Goal: Find specific page/section

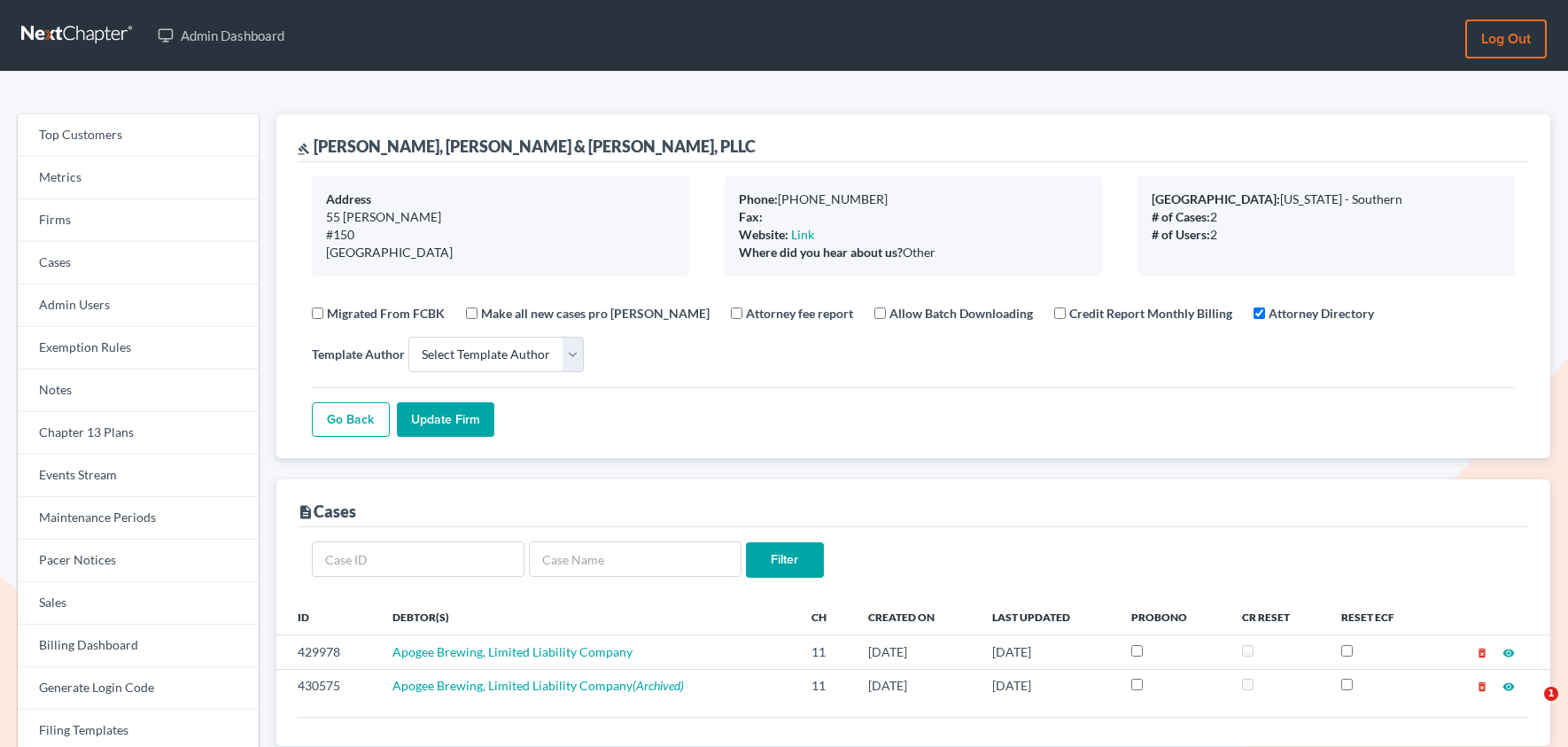
select select
click at [100, 237] on link "Firms" at bounding box center [138, 220] width 241 height 42
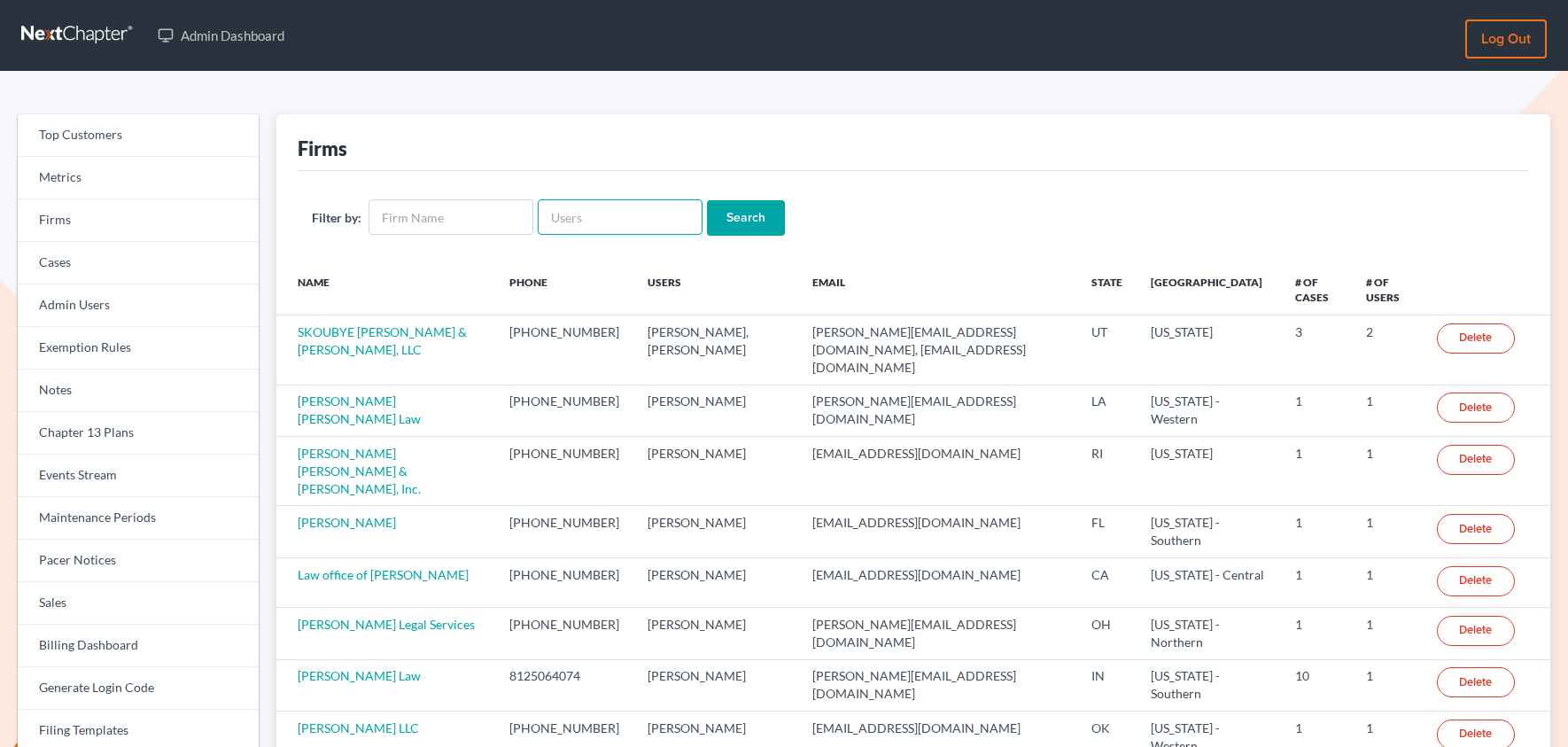
click at [626, 225] on input "text" at bounding box center [619, 217] width 165 height 36
paste input "[PERSON_NAME][EMAIL_ADDRESS][DOMAIN_NAME]"
type input "[PERSON_NAME][EMAIL_ADDRESS][DOMAIN_NAME]"
click at [730, 225] on input "Search" at bounding box center [746, 218] width 78 height 36
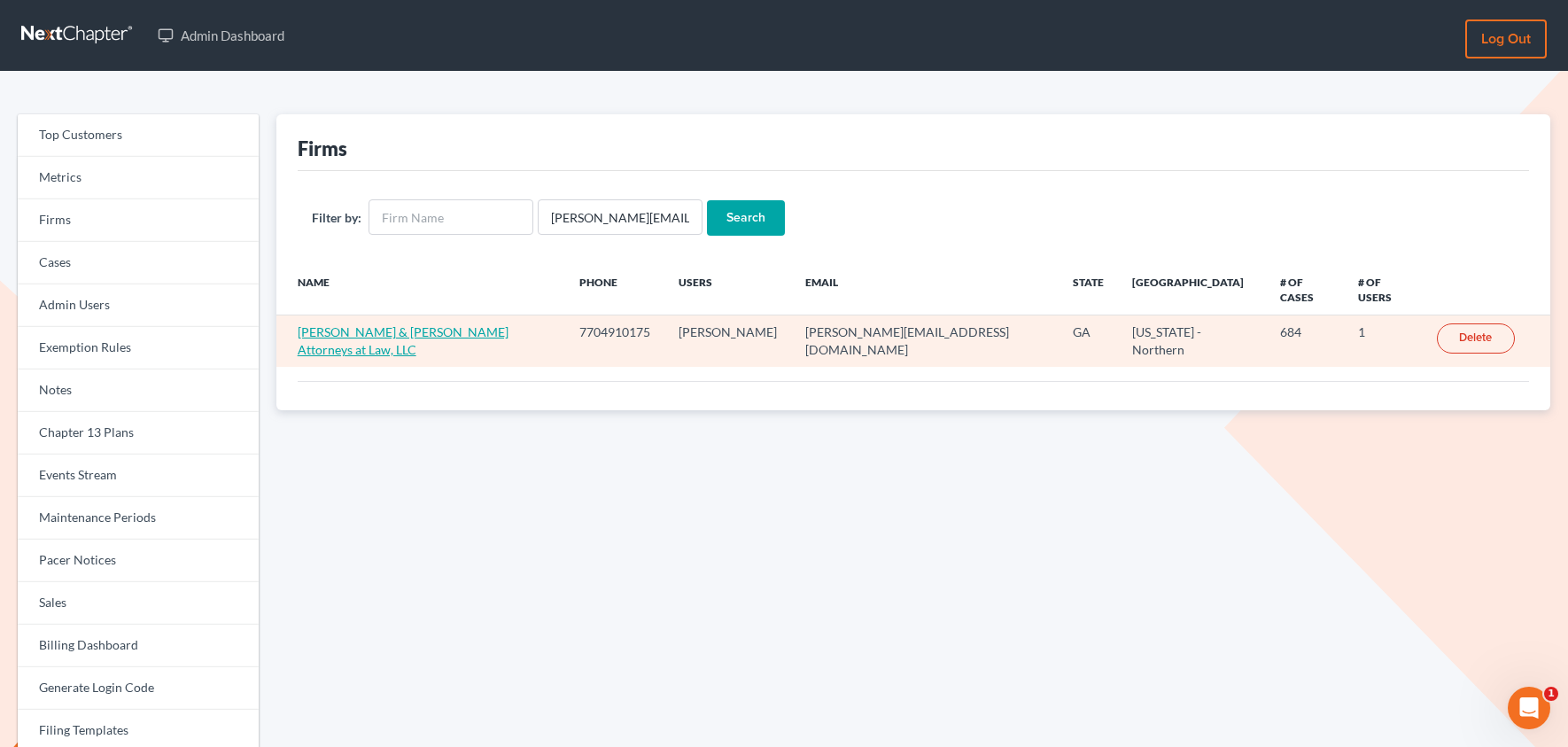
click at [381, 325] on link "O'Kelley & Sorohan Attorneys at Law, LLC" at bounding box center [403, 340] width 211 height 33
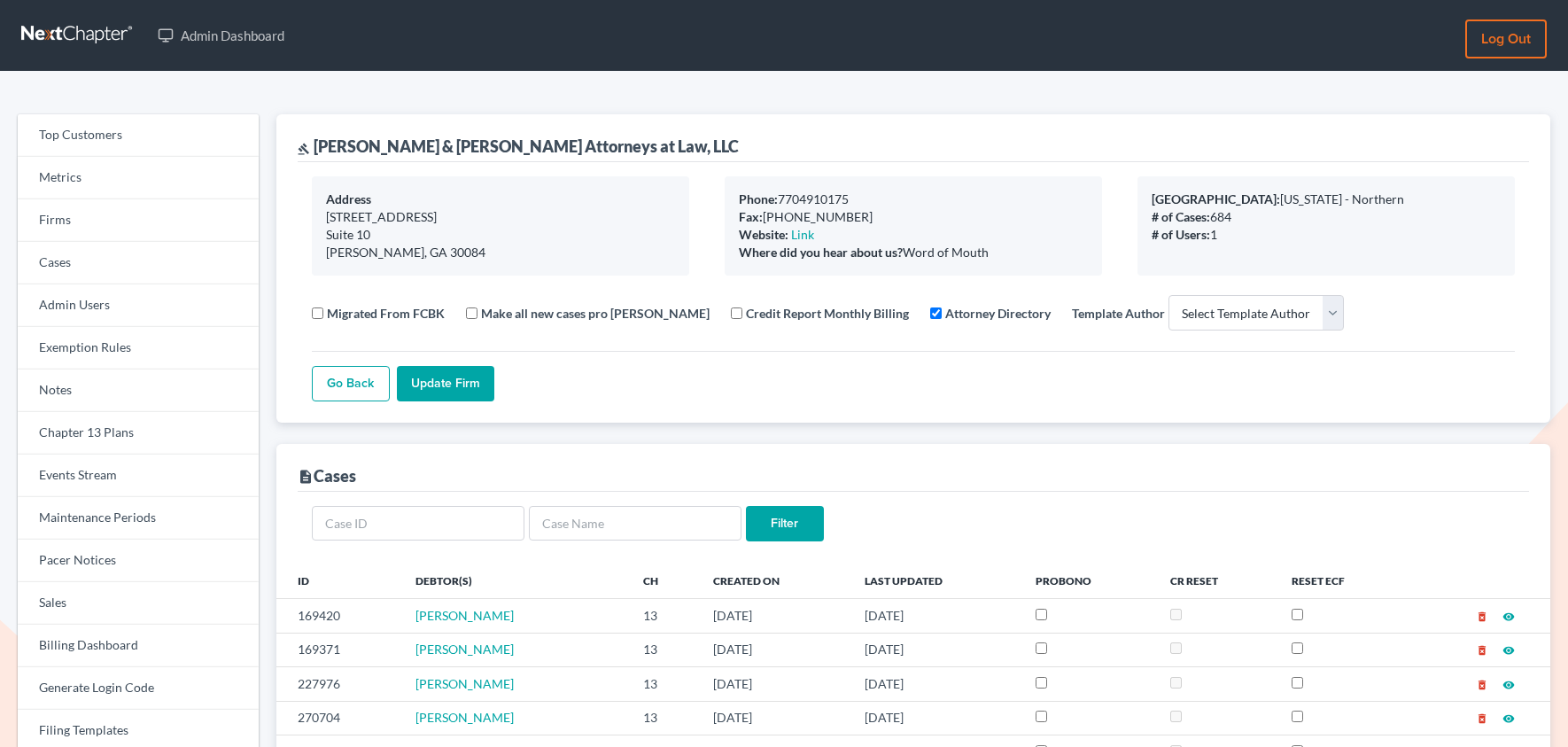
select select
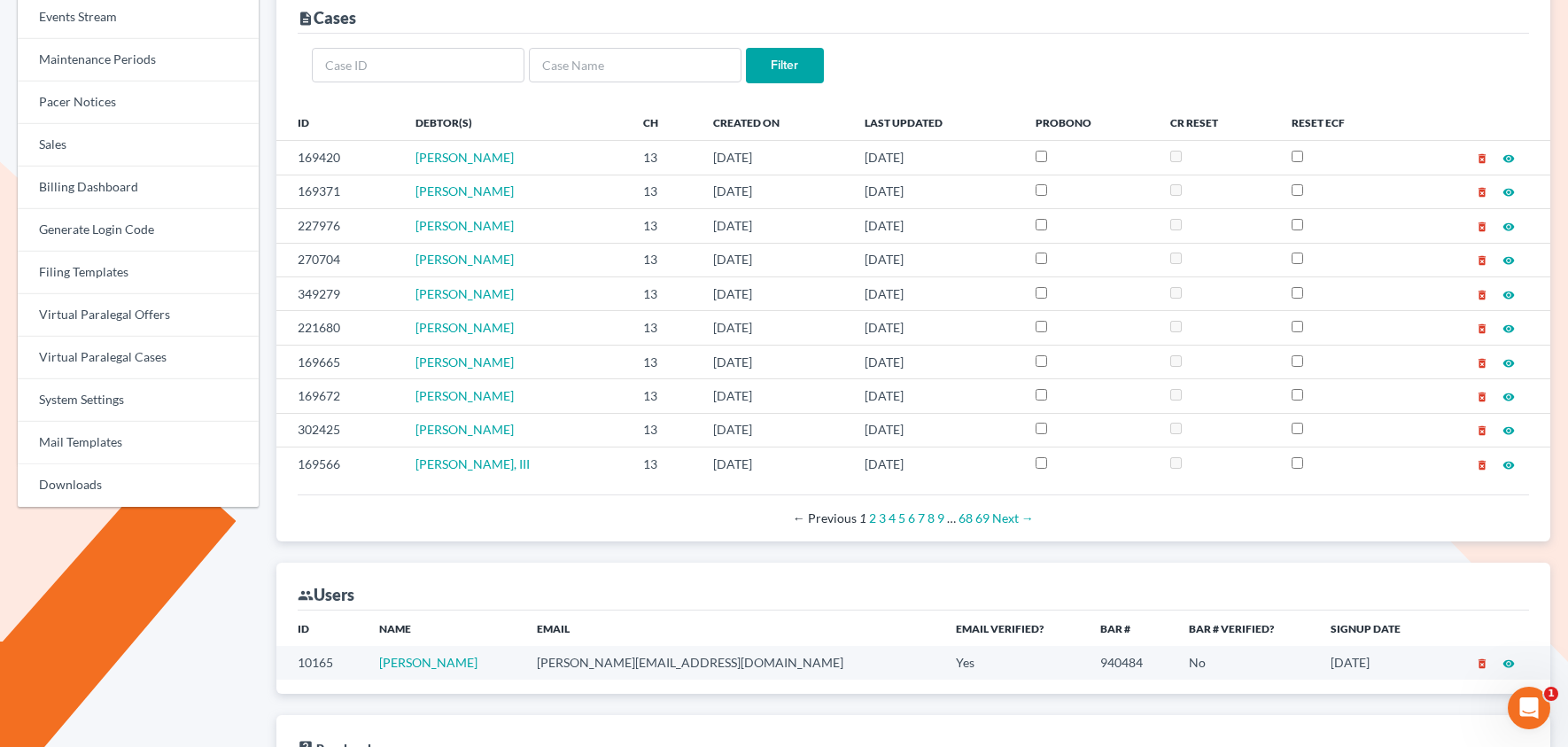
scroll to position [657, 0]
